Goal: Transaction & Acquisition: Subscribe to service/newsletter

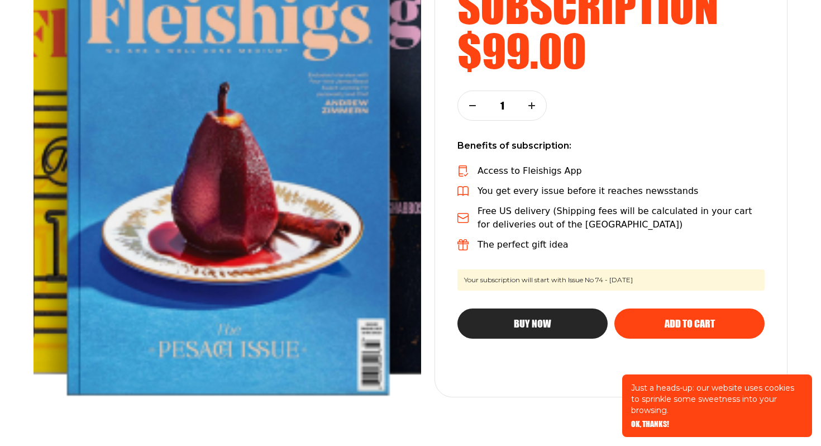
scroll to position [220, 0]
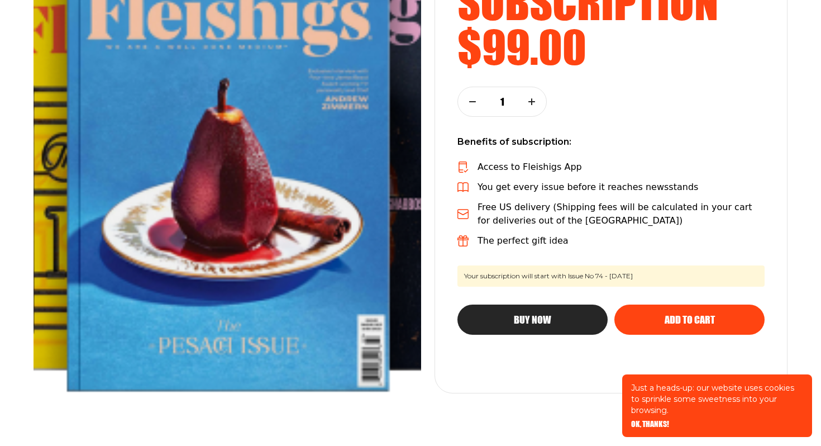
click at [532, 314] on span "Buy Now" at bounding box center [532, 309] width 37 height 10
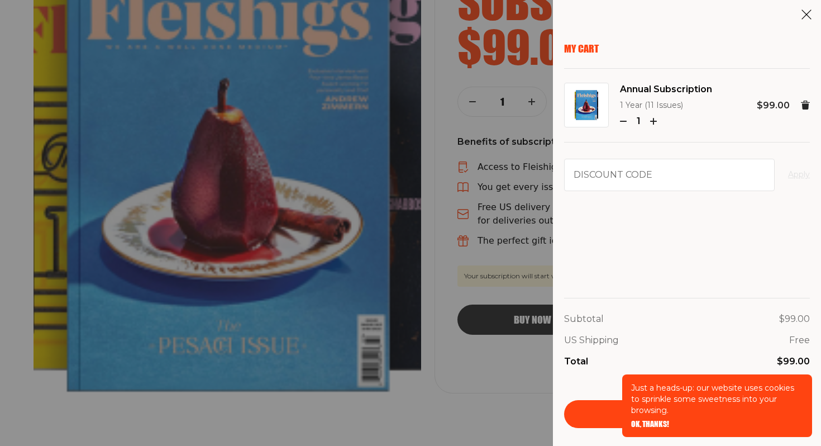
click at [656, 420] on span "OK, THANKS!" at bounding box center [650, 416] width 38 height 8
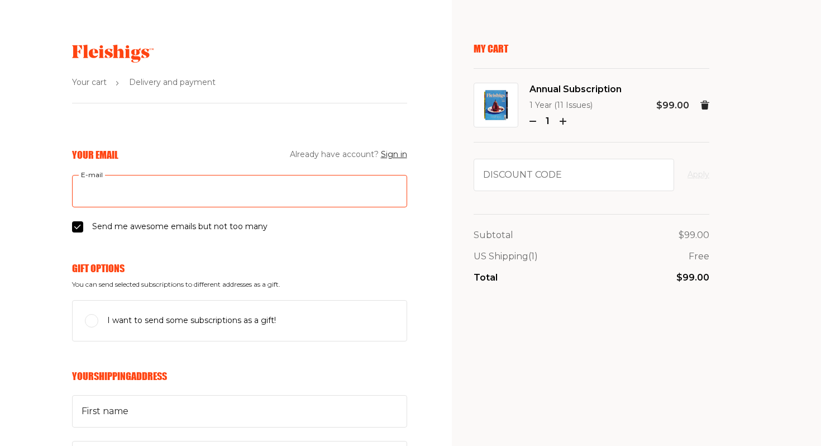
click at [135, 188] on input "E-mail" at bounding box center [239, 191] width 335 height 32
type input "[EMAIL_ADDRESS][DOMAIN_NAME]"
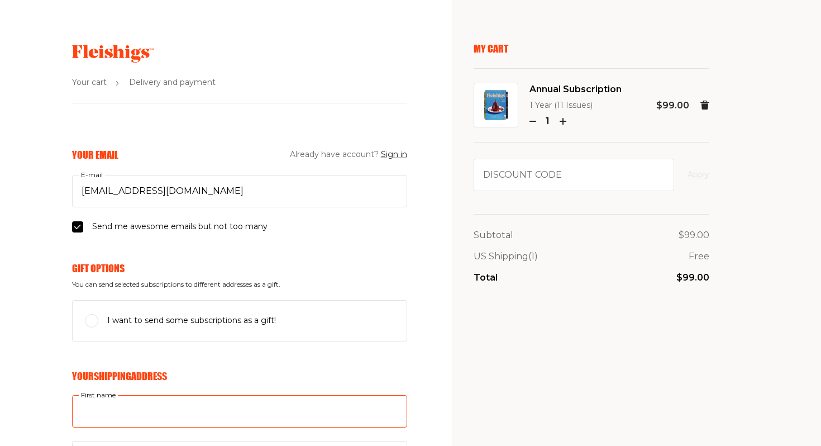
type input "Unsimply"
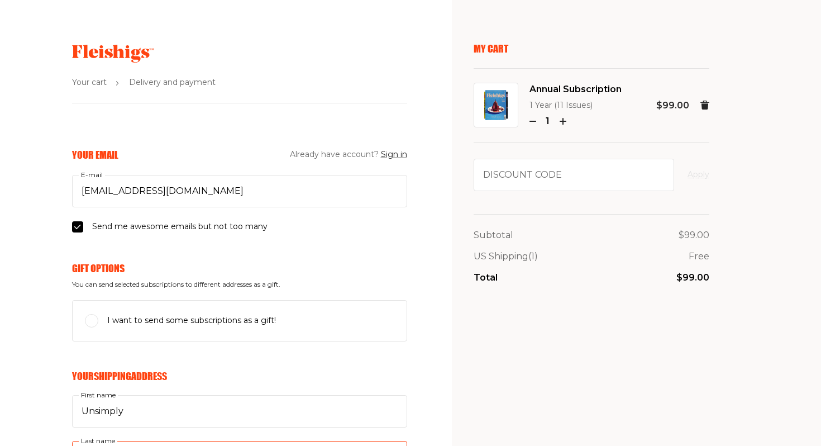
type input "Sourdough"
type input "1160 Kersey Rd."
type input "3013350286"
type input "20902"
type input "SILVER SPRING"
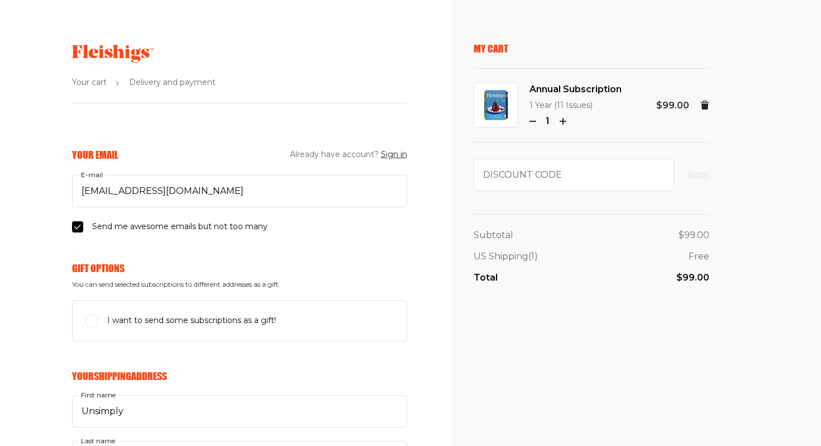
select select "US"
select select "Maryland"
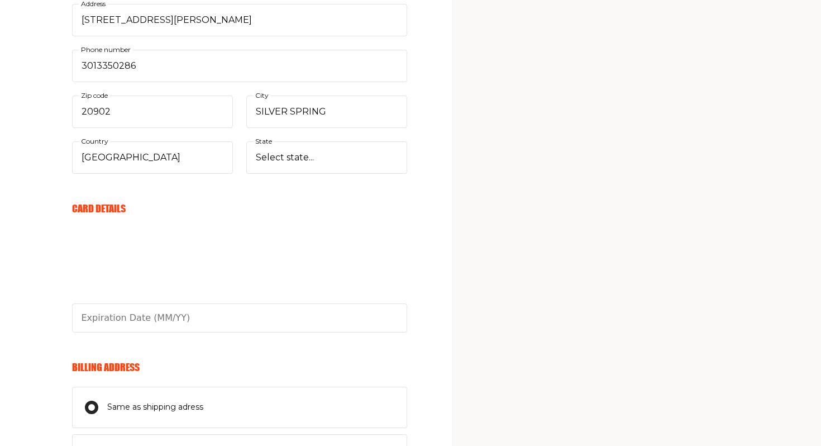
scroll to position [485, 0]
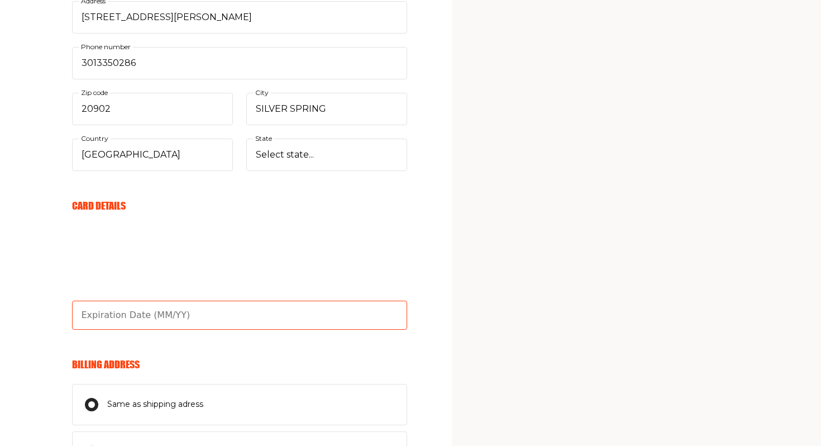
type input "04/28"
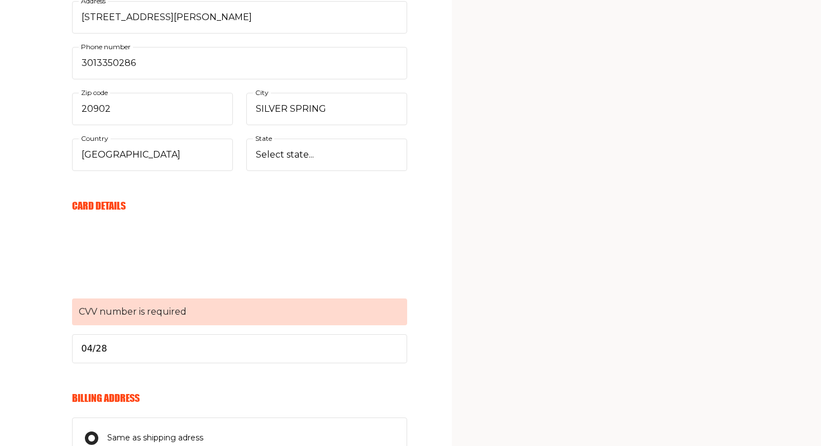
click at [184, 312] on span "CVV number is required" at bounding box center [239, 311] width 335 height 27
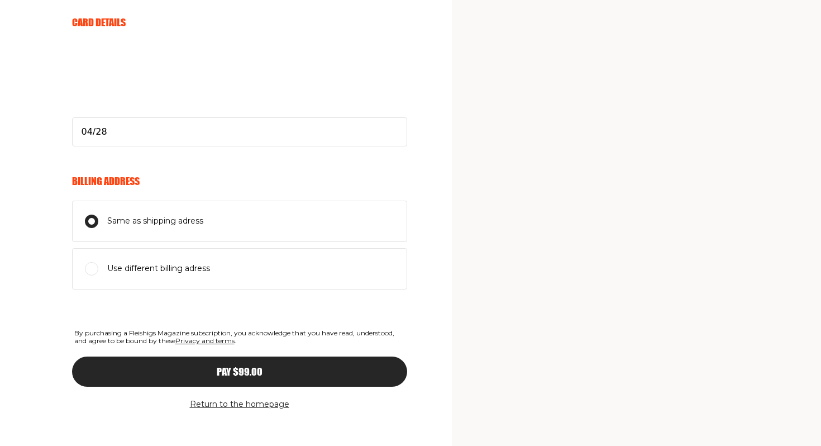
scroll to position [678, 0]
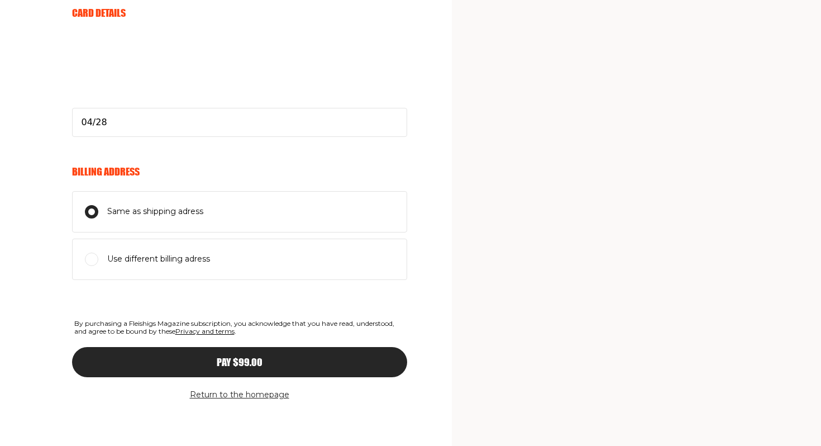
click at [355, 365] on div "Pay $99.00" at bounding box center [239, 362] width 290 height 10
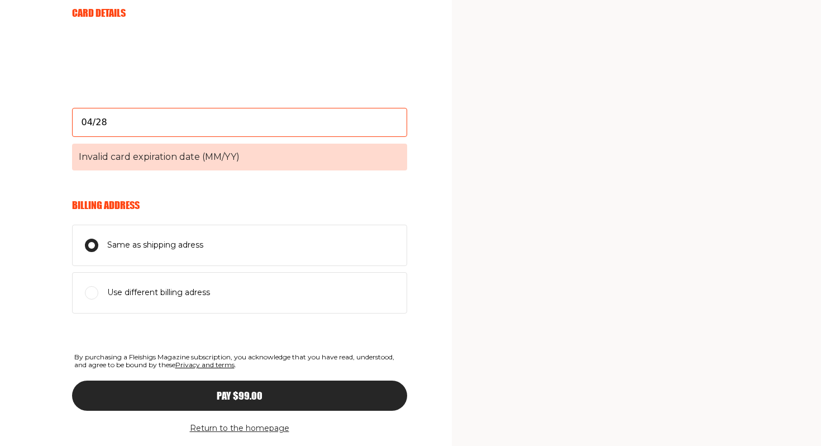
click at [255, 390] on span "Pay $99.00" at bounding box center [240, 385] width 46 height 10
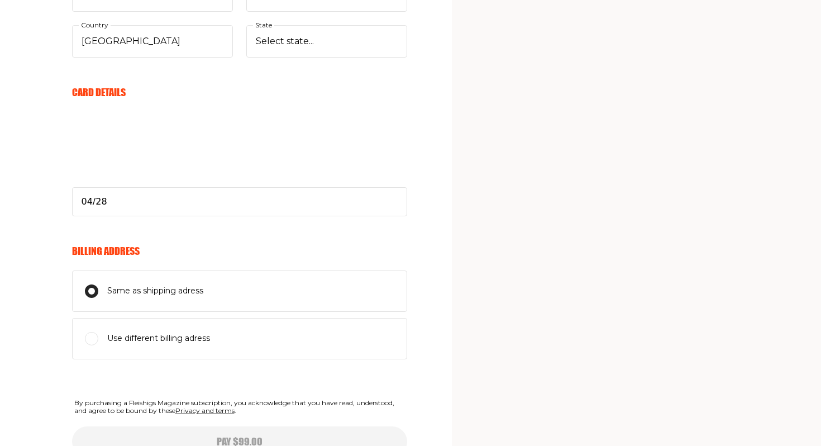
scroll to position [521, 0]
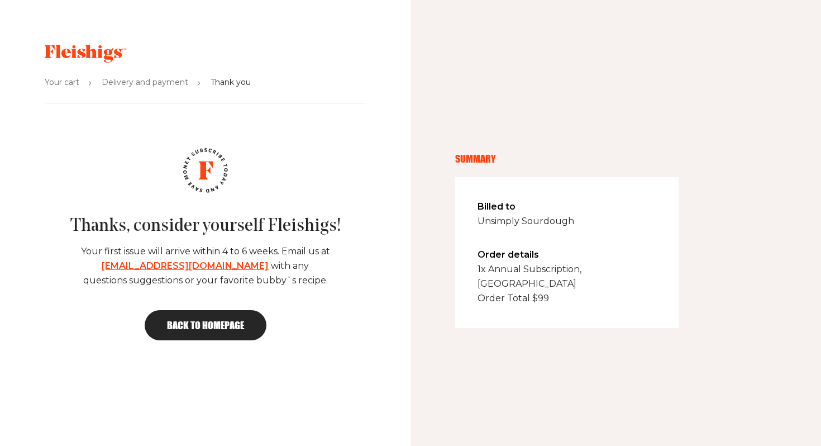
click at [219, 317] on link "Back to homepage" at bounding box center [206, 325] width 122 height 30
